Goal: Navigation & Orientation: Understand site structure

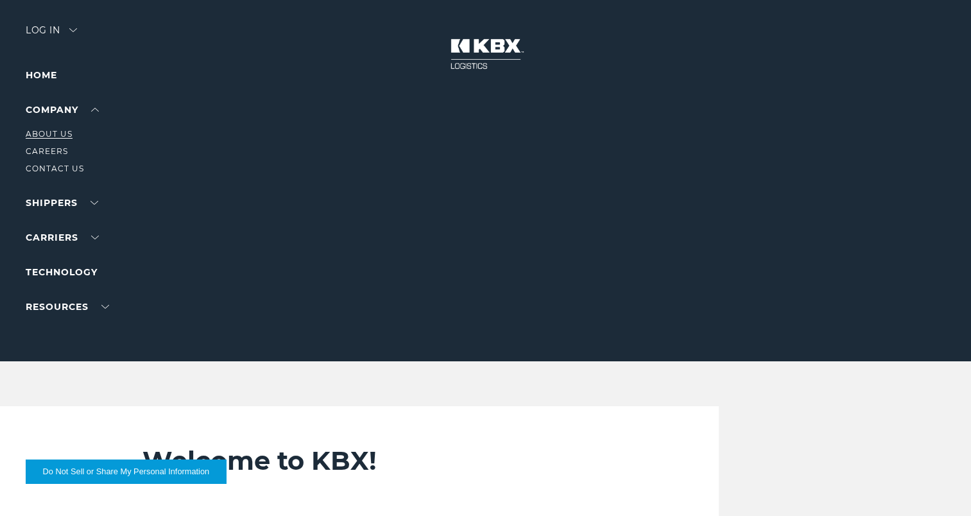
click at [53, 135] on link "About Us" at bounding box center [49, 134] width 47 height 10
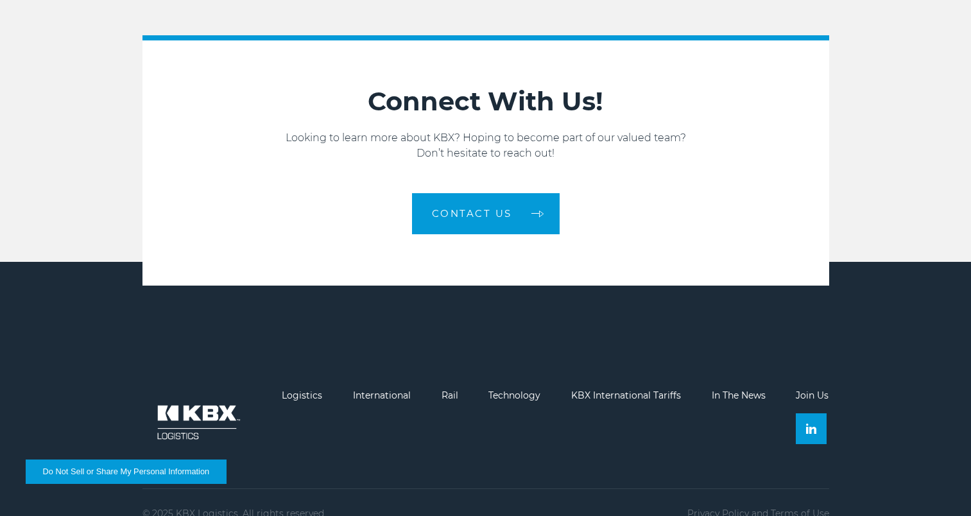
scroll to position [2027, 0]
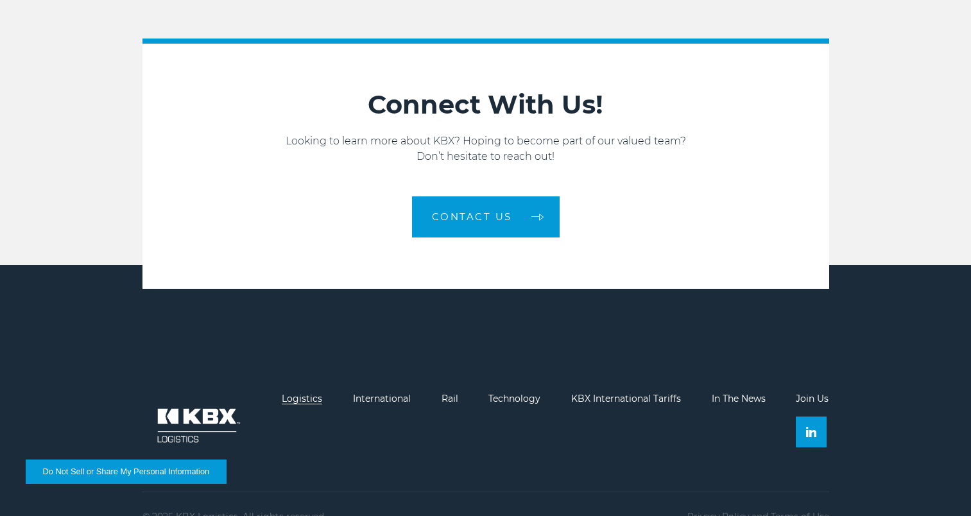
click at [295, 393] on link "Logistics" at bounding box center [302, 399] width 40 height 12
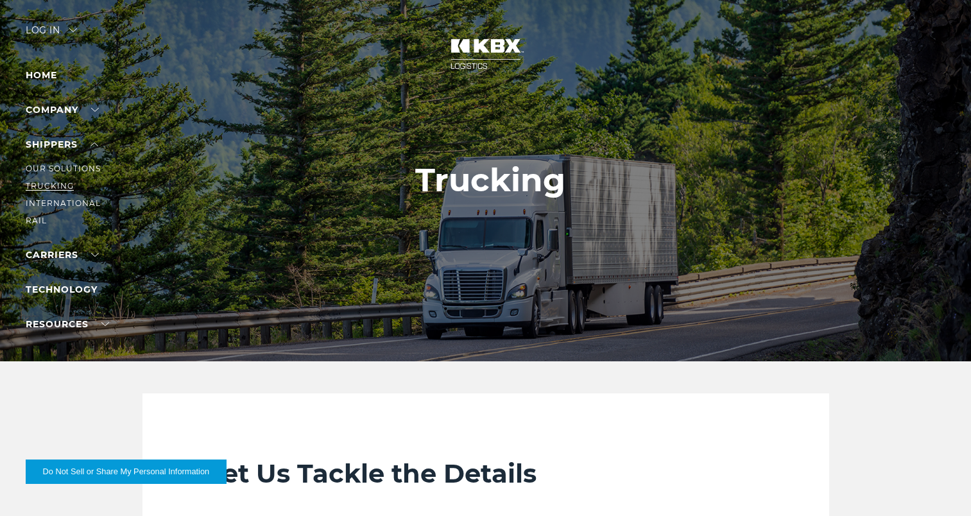
click at [50, 183] on link "Trucking" at bounding box center [50, 186] width 48 height 10
click at [60, 212] on link "Technology" at bounding box center [62, 214] width 72 height 12
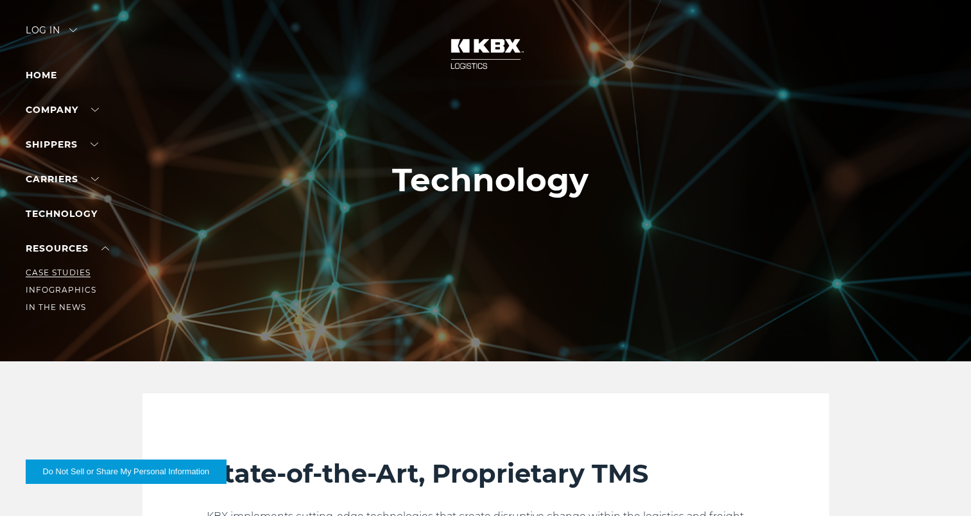
click at [50, 269] on link "Case Studies" at bounding box center [58, 273] width 65 height 10
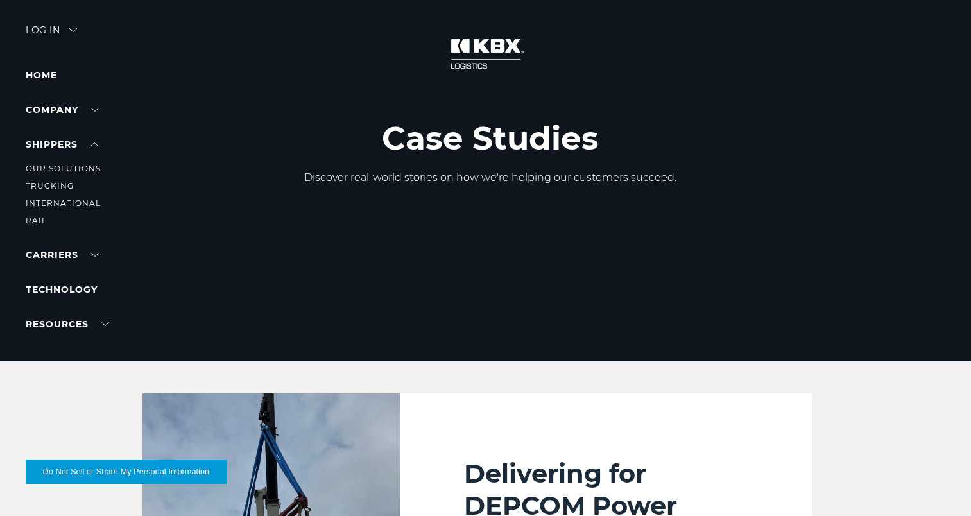
click at [74, 167] on link "Our Solutions" at bounding box center [63, 169] width 75 height 10
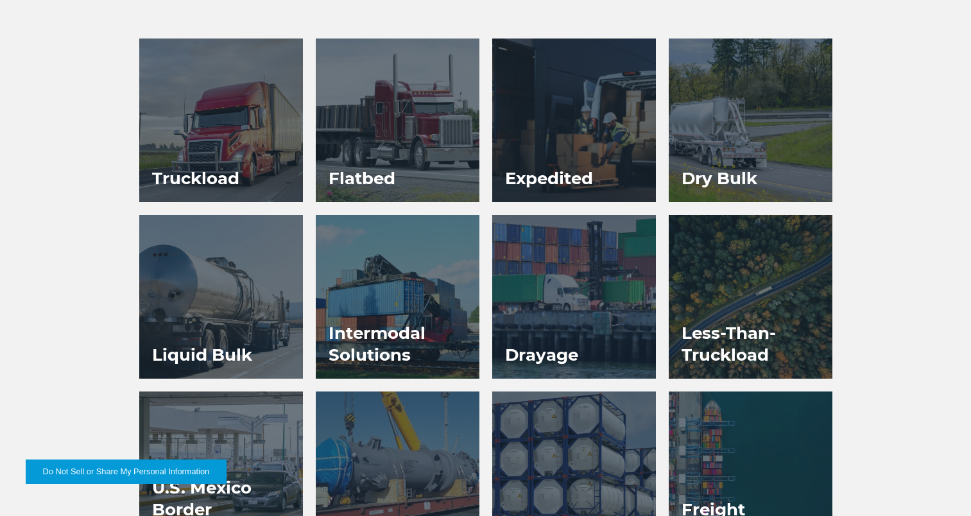
scroll to position [672, 0]
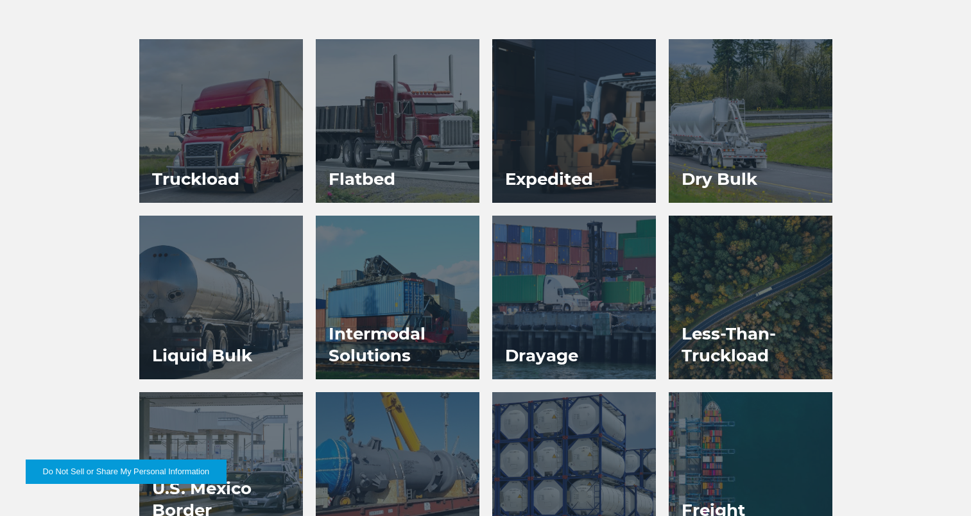
click at [203, 94] on div at bounding box center [221, 121] width 164 height 164
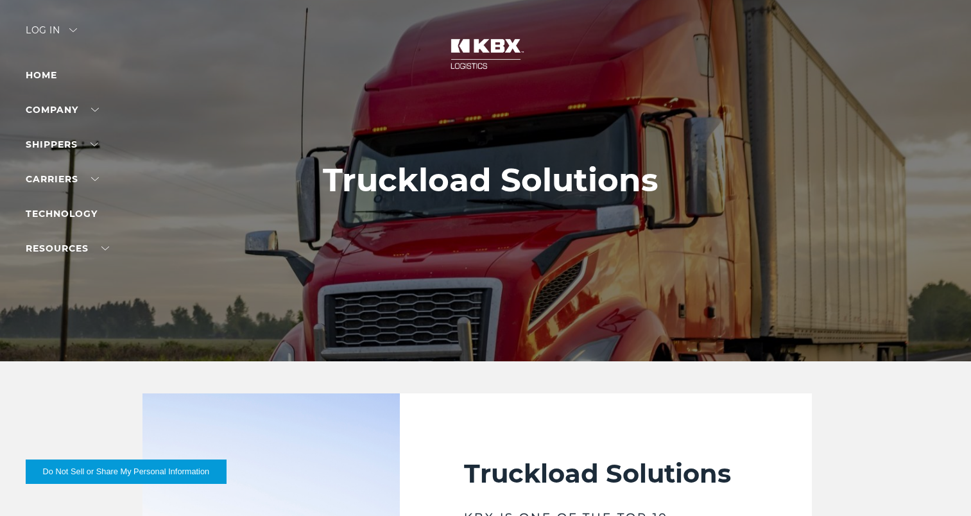
click at [483, 42] on img at bounding box center [486, 54] width 96 height 56
